Goal: Check status: Check status

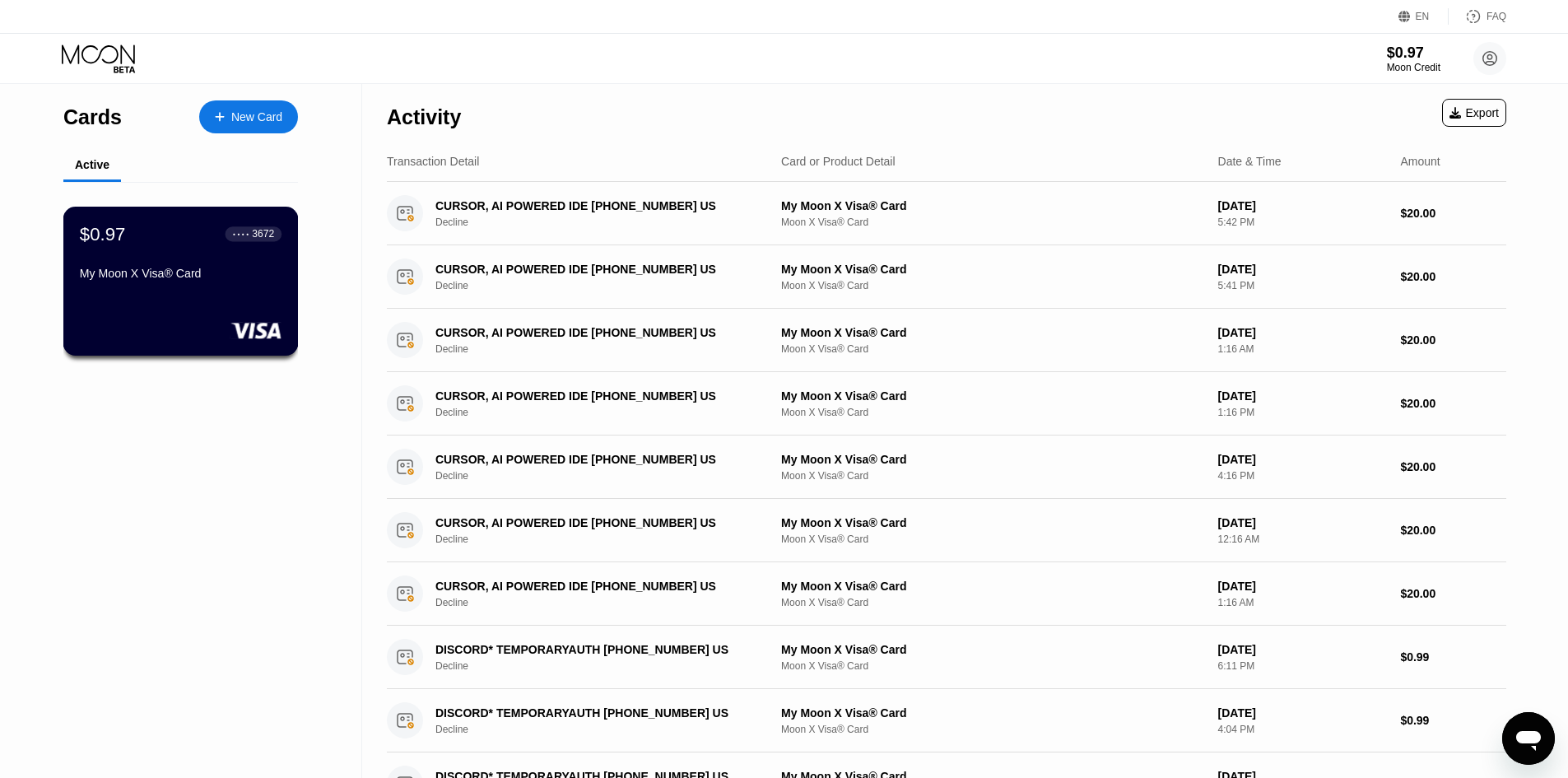
click at [185, 253] on div "$0.97 ● ● ● ● 3672 My Moon X Visa® Card" at bounding box center [181, 255] width 202 height 64
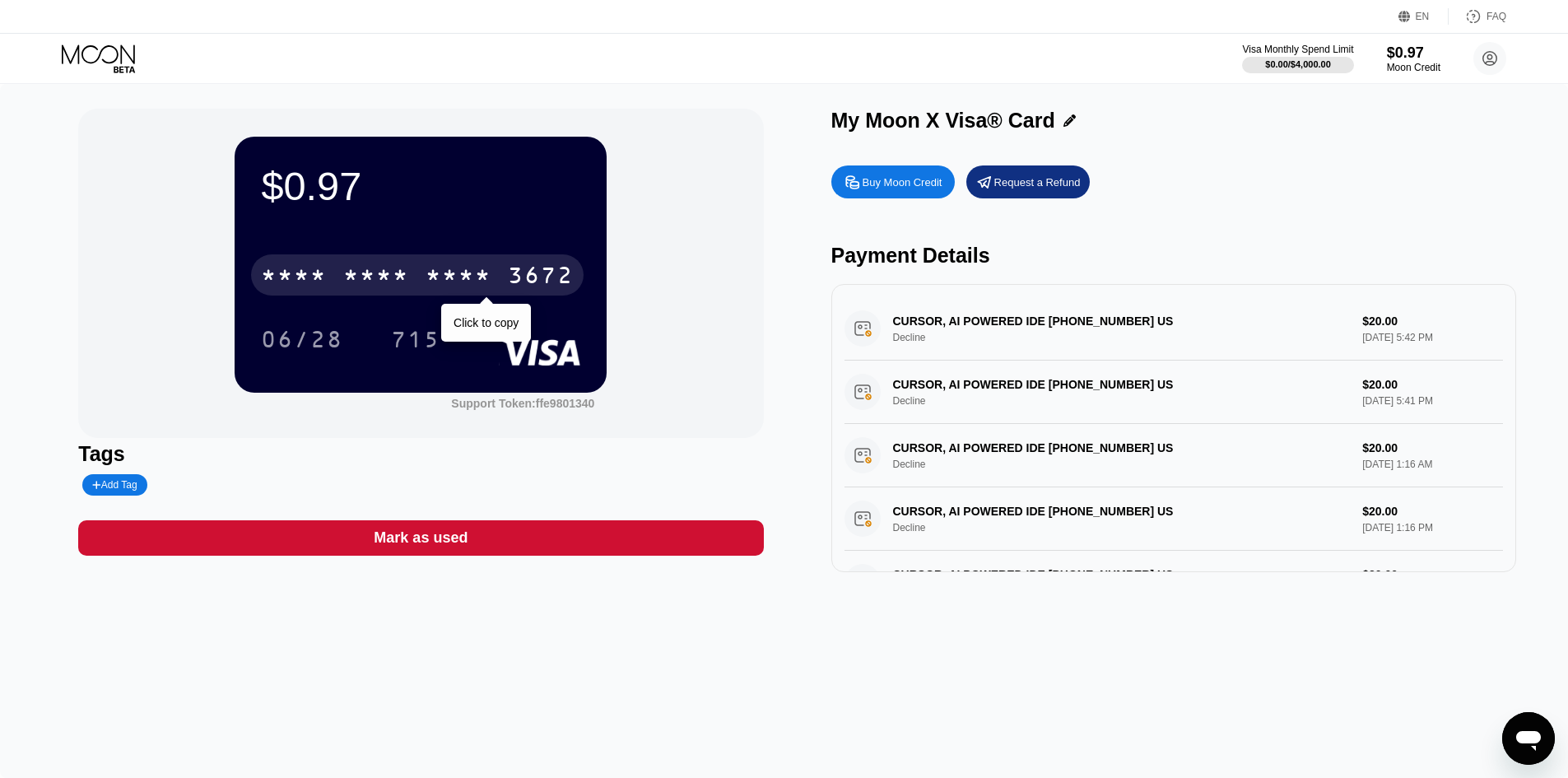
click at [354, 281] on div "* * * *" at bounding box center [376, 277] width 66 height 27
